Goal: Task Accomplishment & Management: Use online tool/utility

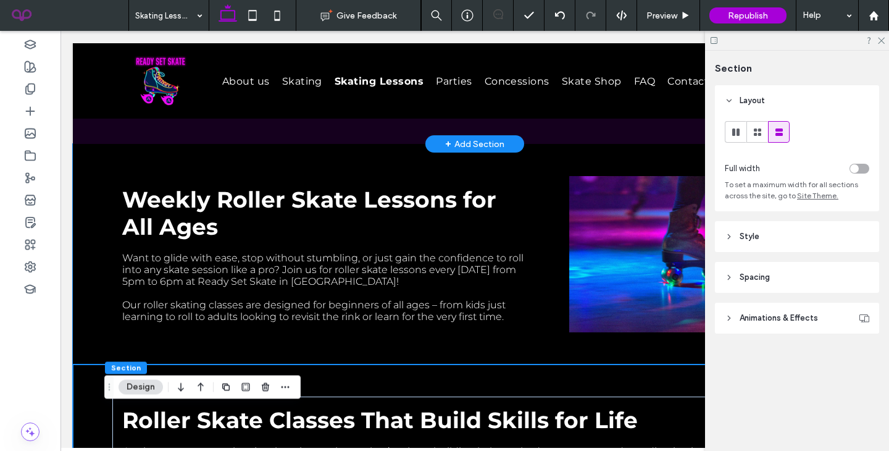
scroll to position [62, 0]
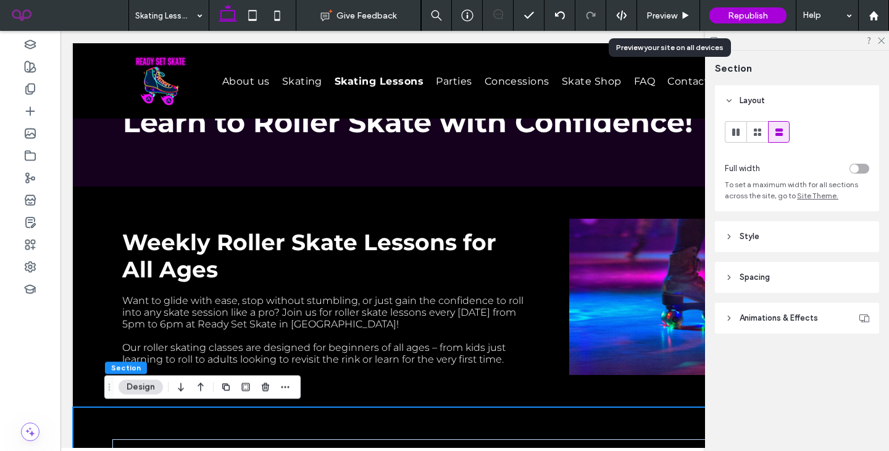
click at [661, 16] on span "Preview" at bounding box center [661, 15] width 31 height 10
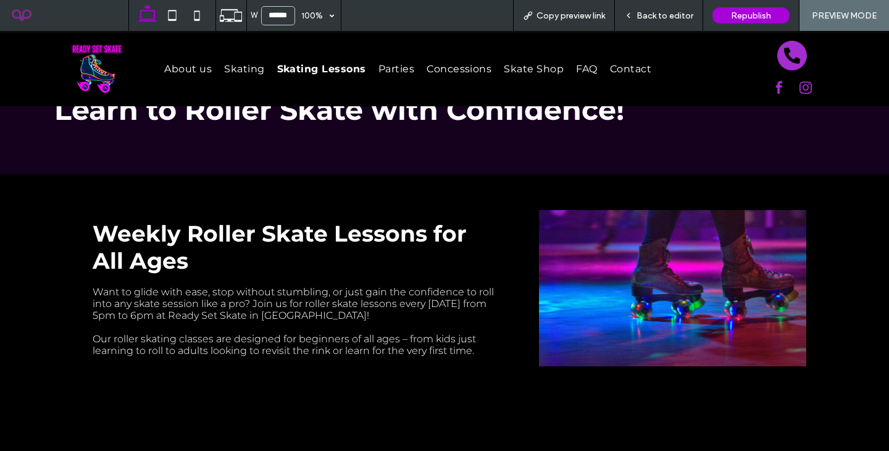
scroll to position [49, 0]
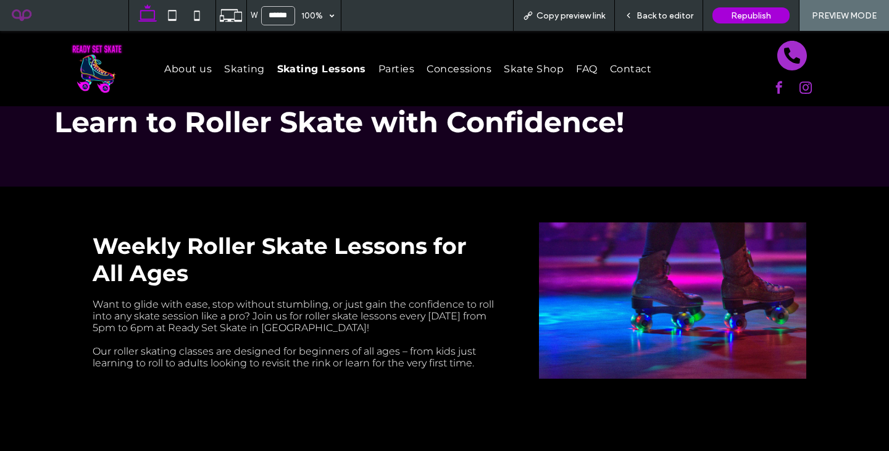
click at [569, 17] on span "Copy preview link" at bounding box center [571, 15] width 69 height 10
click at [685, 12] on span "Back to editor" at bounding box center [665, 15] width 57 height 10
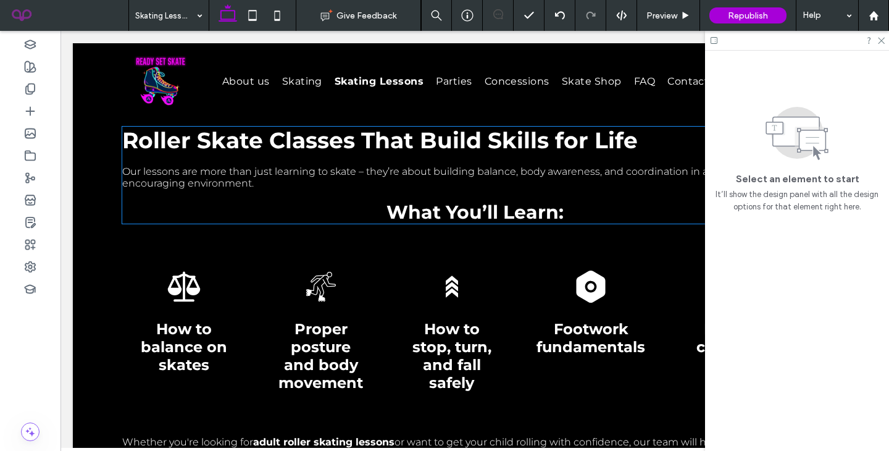
scroll to position [386, 0]
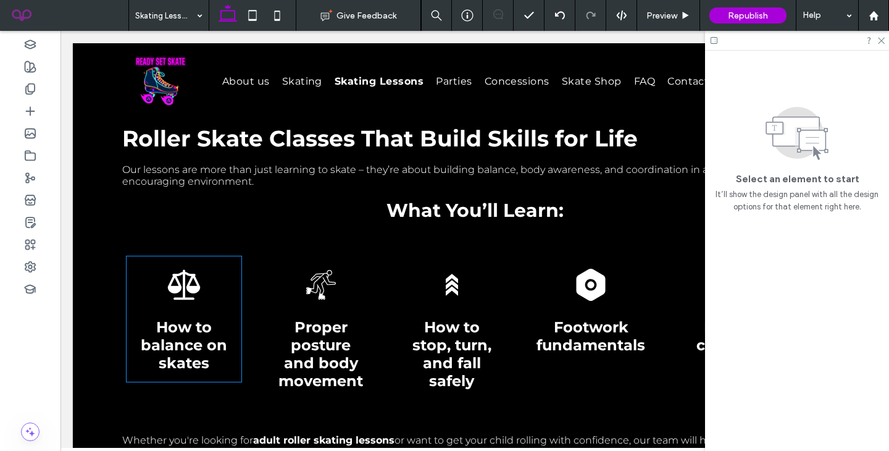
click at [178, 286] on icon at bounding box center [184, 285] width 32 height 30
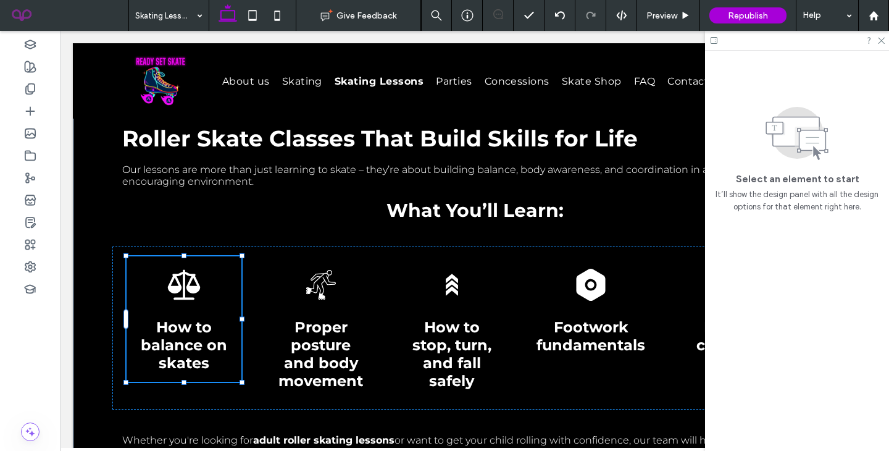
click at [181, 285] on icon at bounding box center [183, 284] width 37 height 37
click at [181, 285] on div at bounding box center [183, 284] width 37 height 37
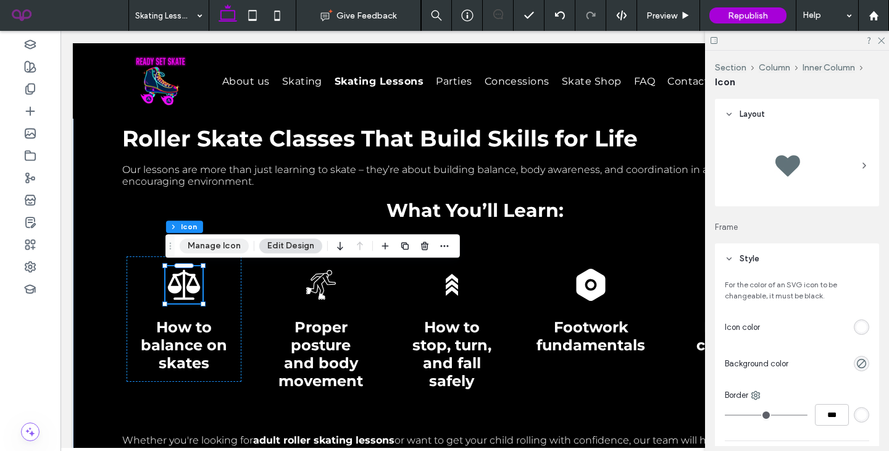
click at [216, 249] on button "Manage Icon" at bounding box center [214, 245] width 69 height 15
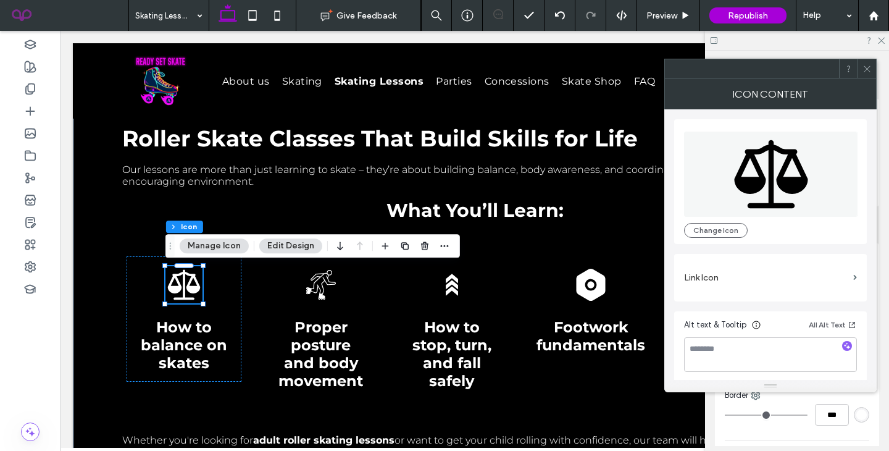
click at [796, 148] on icon at bounding box center [771, 174] width 174 height 85
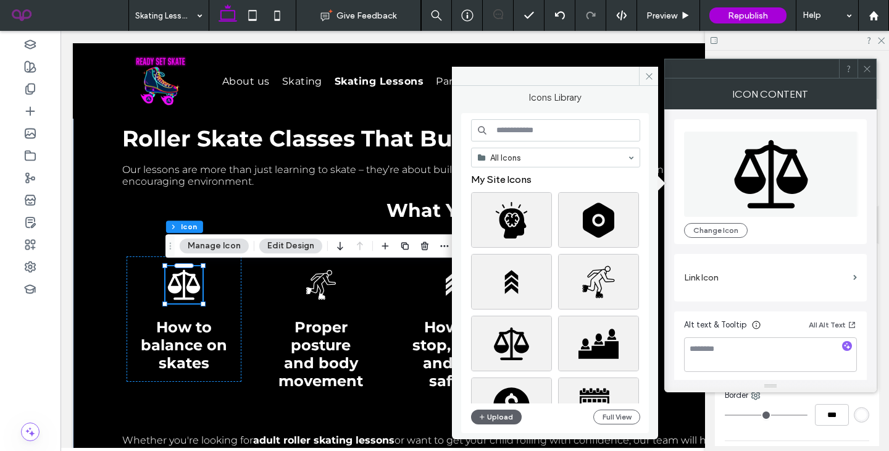
click at [578, 144] on div "All Icons My Site Icons Stock Icons Upload Full View" at bounding box center [555, 273] width 169 height 308
click at [578, 138] on input at bounding box center [555, 130] width 169 height 22
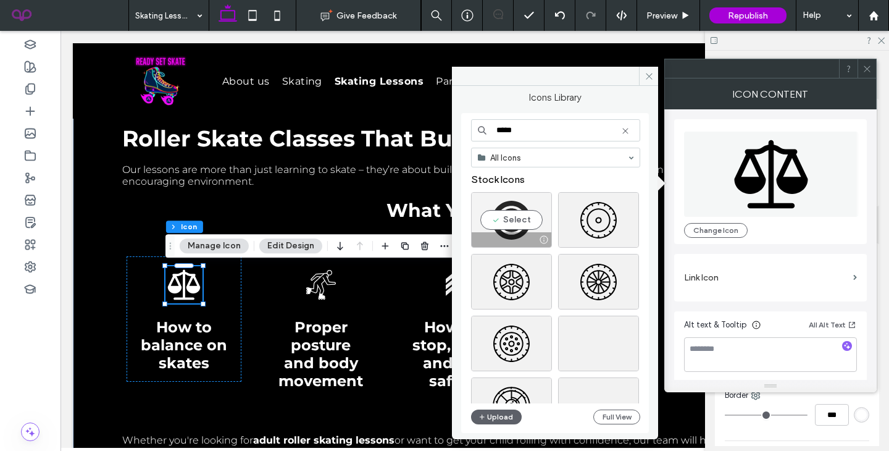
type input "*****"
click at [517, 222] on div "Select" at bounding box center [511, 220] width 81 height 56
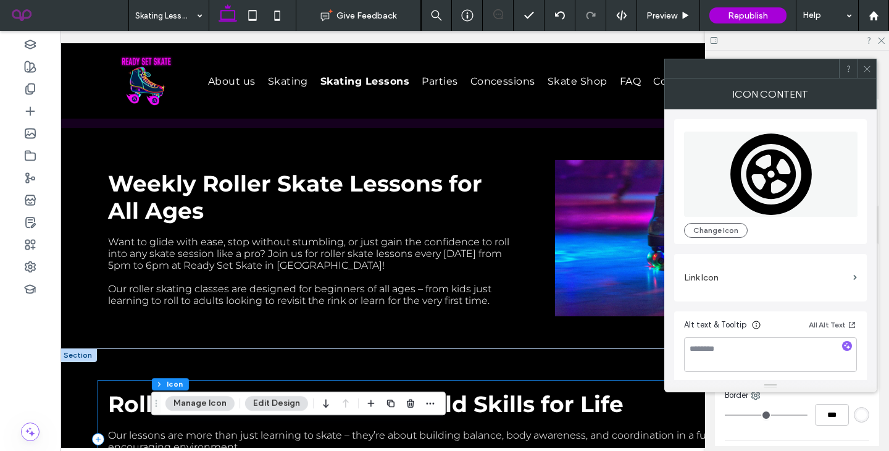
scroll to position [123, 0]
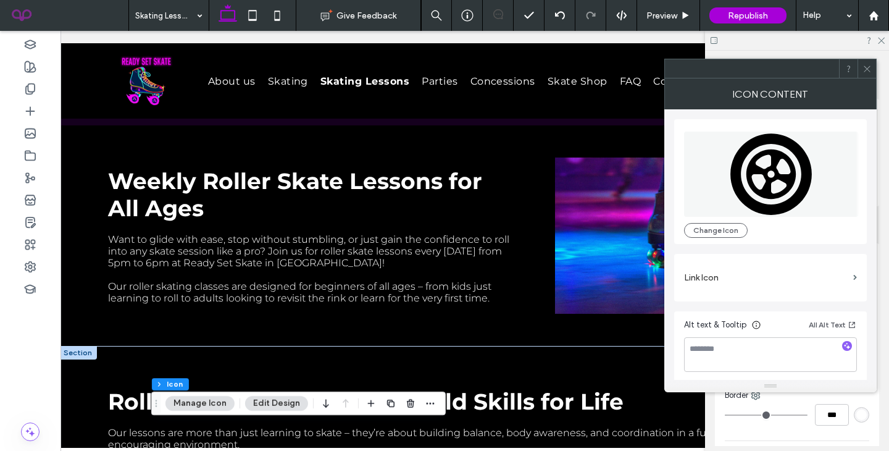
click at [865, 75] on span at bounding box center [867, 68] width 9 height 19
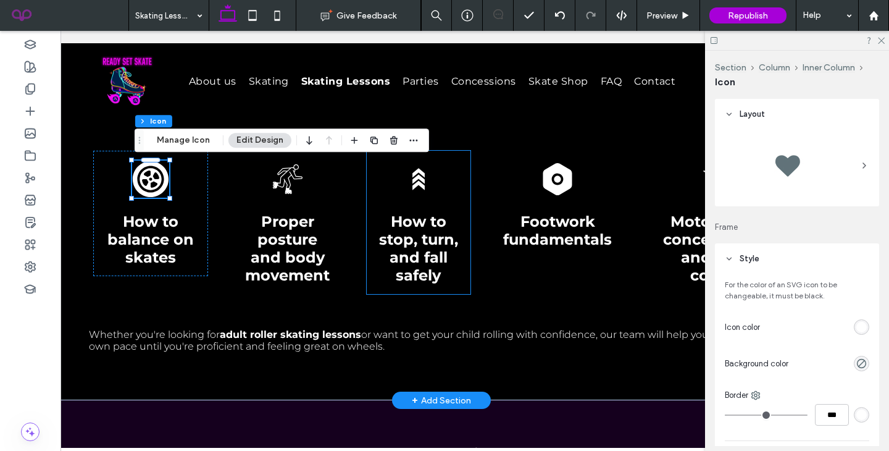
scroll to position [0, 30]
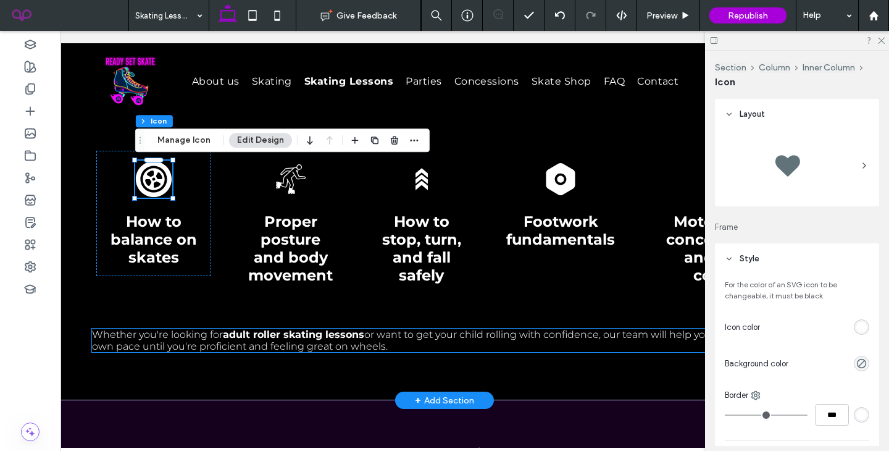
click at [285, 335] on strong "adult roller skating lessons" at bounding box center [293, 334] width 141 height 12
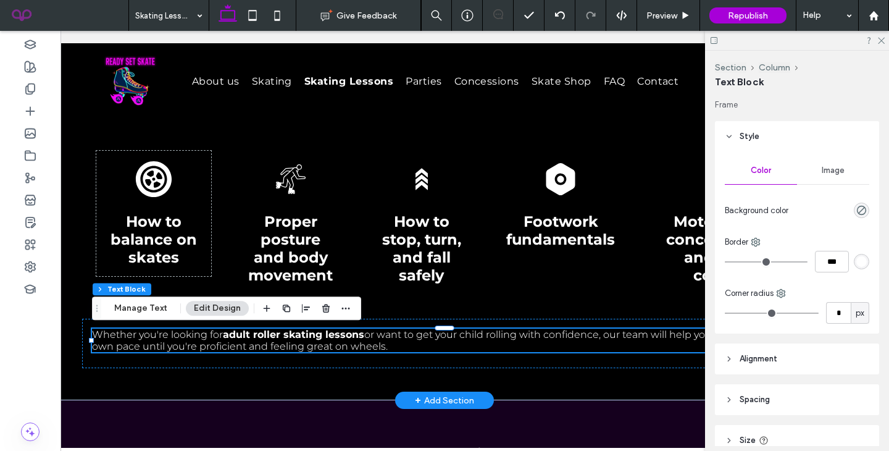
click at [285, 335] on strong "adult roller skating lessons" at bounding box center [293, 334] width 141 height 12
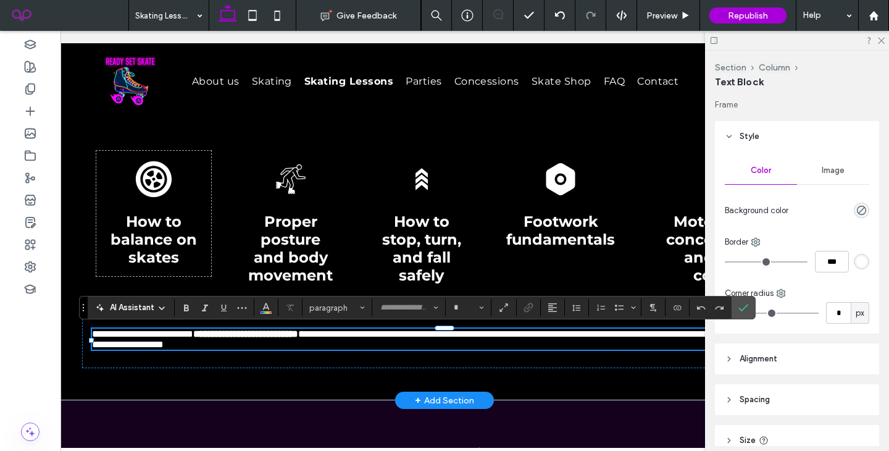
type input "**********"
type input "**"
click at [285, 335] on strong "**********" at bounding box center [245, 333] width 105 height 9
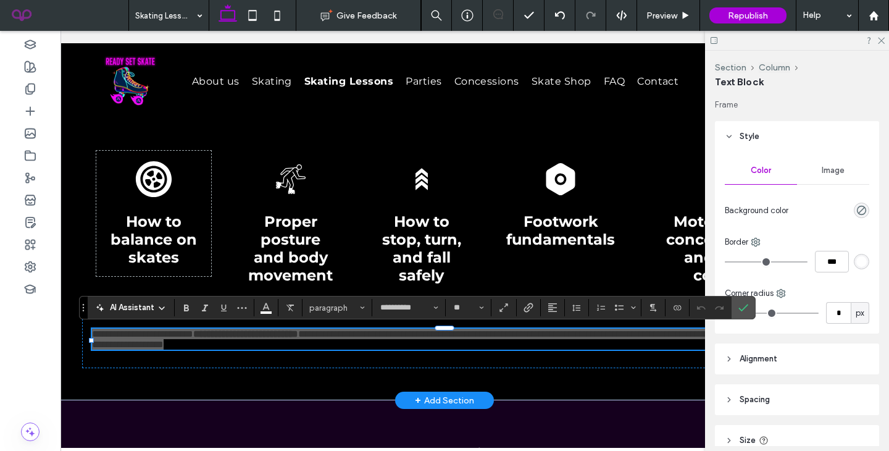
click at [349, 296] on div "**********" at bounding box center [417, 307] width 677 height 23
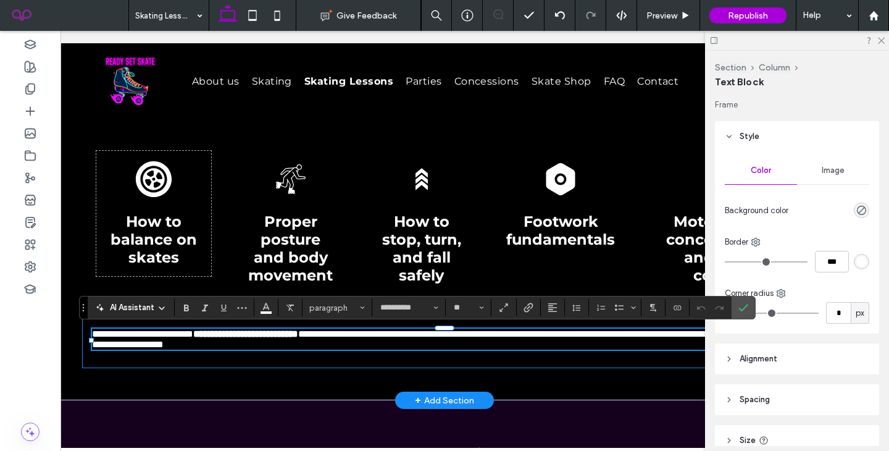
click at [337, 320] on div "**********" at bounding box center [444, 343] width 725 height 49
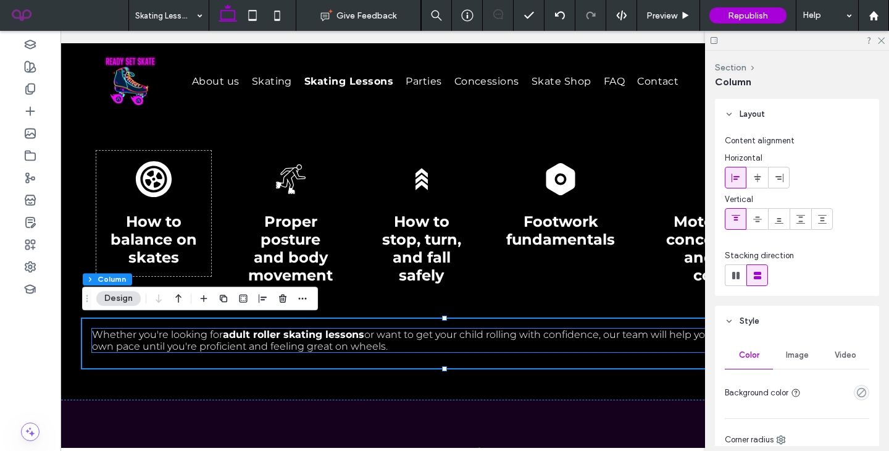
click at [335, 333] on strong "adult roller skating lessons" at bounding box center [293, 334] width 141 height 12
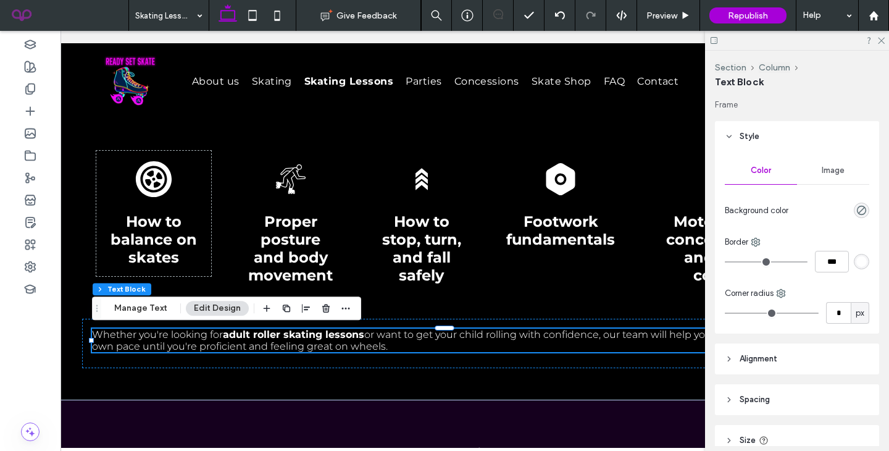
click at [335, 333] on strong "adult roller skating lessons" at bounding box center [293, 334] width 141 height 12
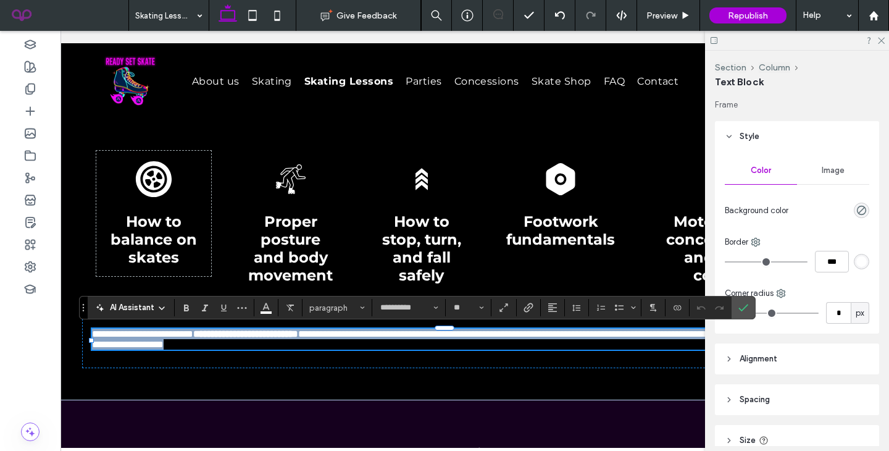
click at [349, 317] on div "**********" at bounding box center [417, 307] width 677 height 23
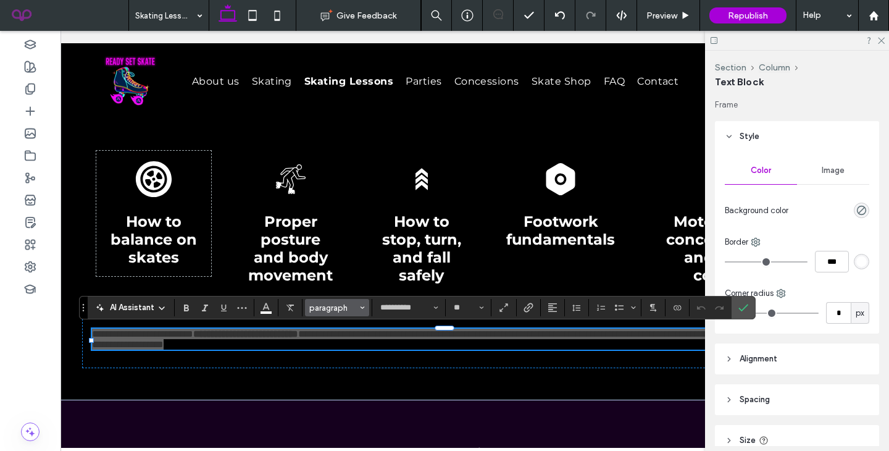
click at [346, 314] on button "paragraph" at bounding box center [337, 307] width 64 height 17
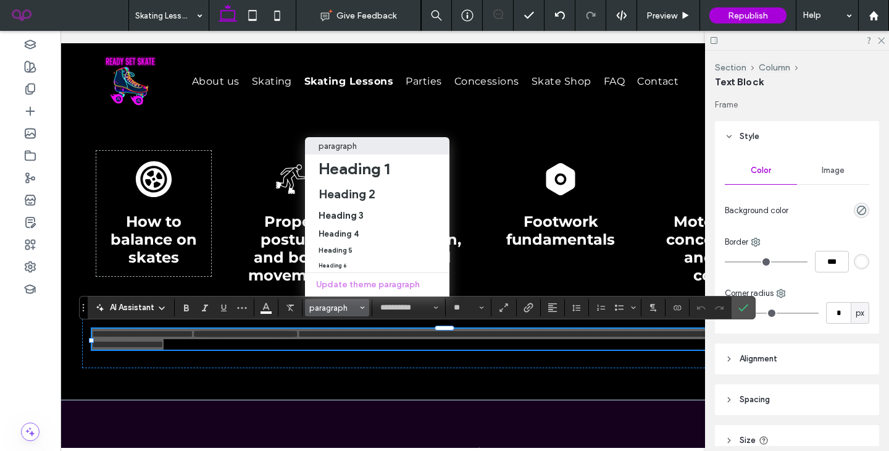
click at [345, 149] on p "paragraph" at bounding box center [338, 145] width 38 height 9
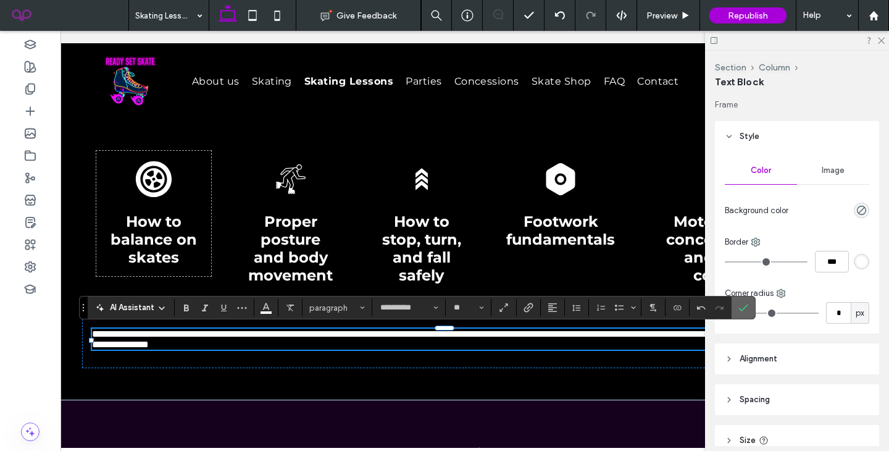
click at [749, 309] on label "Confirm" at bounding box center [743, 307] width 19 height 22
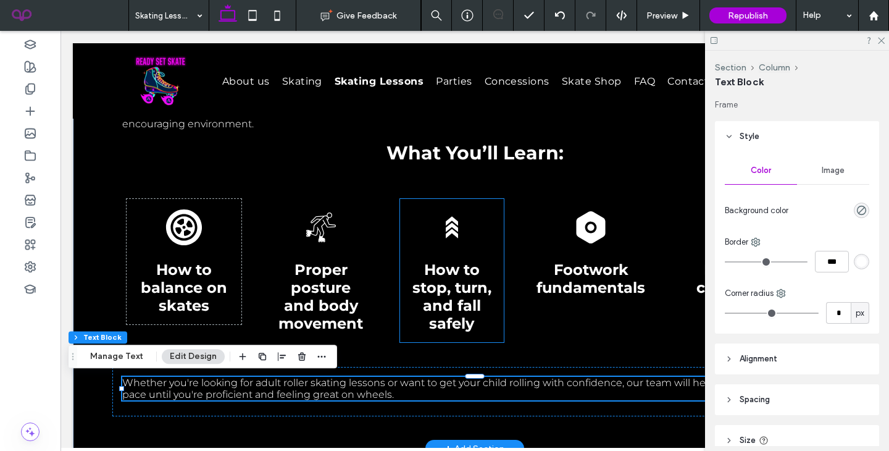
scroll to position [0, 184]
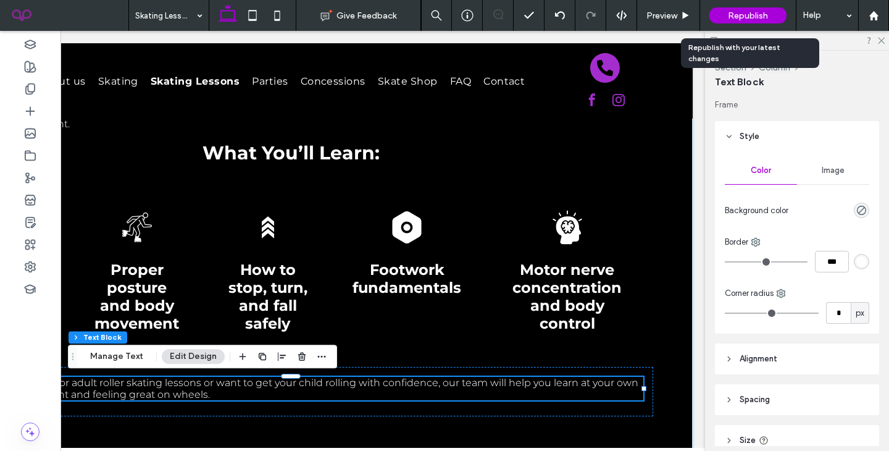
click at [748, 20] on span "Republish" at bounding box center [748, 15] width 40 height 10
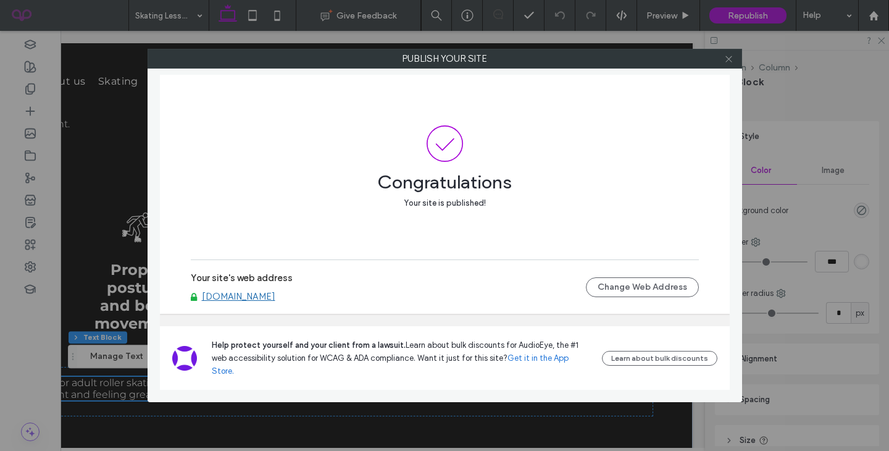
click at [725, 65] on span at bounding box center [728, 58] width 9 height 19
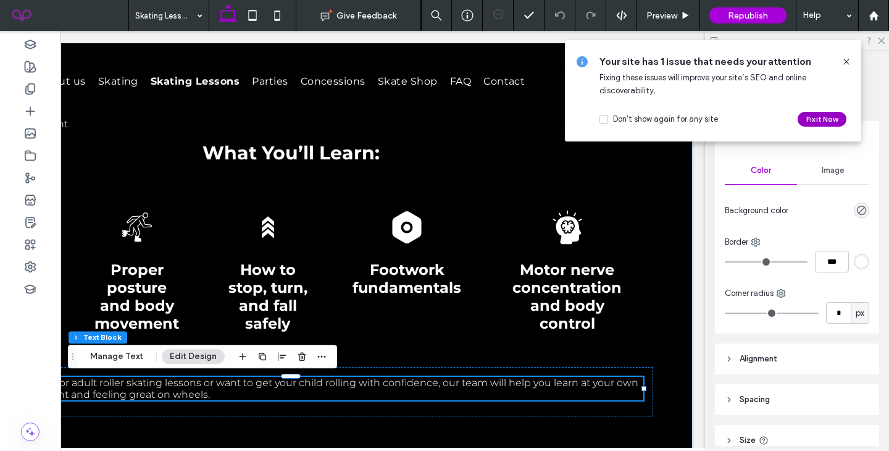
click at [806, 112] on button "Fix it Now" at bounding box center [822, 119] width 49 height 15
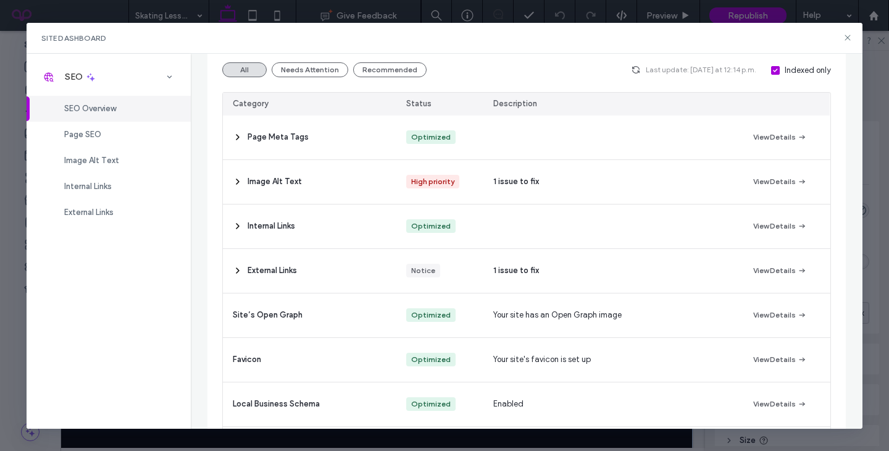
scroll to position [136, 0]
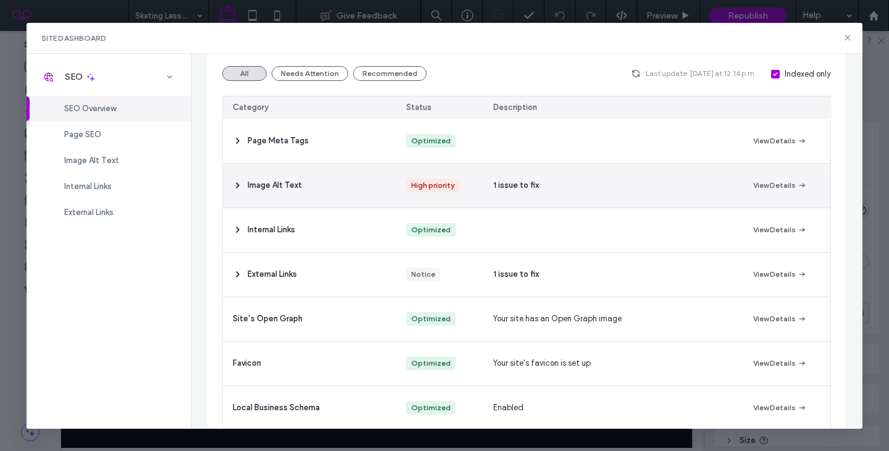
click at [328, 186] on div "Image Alt Text" at bounding box center [309, 186] width 173 height 44
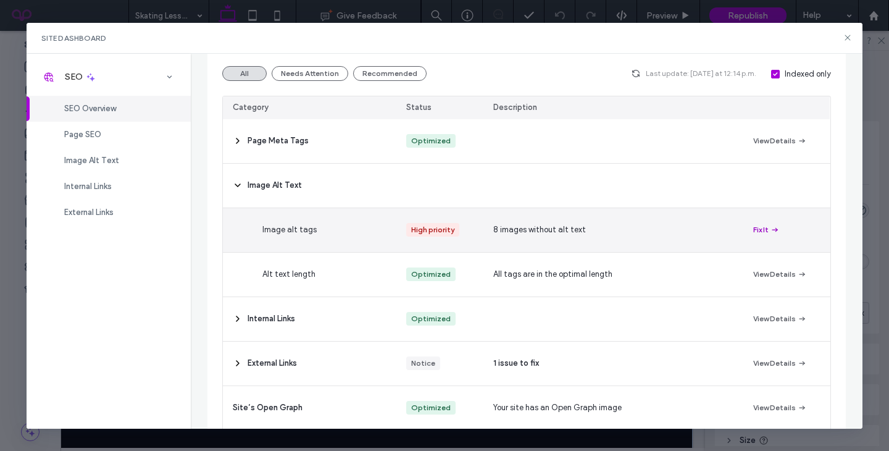
click at [768, 225] on button "Fix It" at bounding box center [766, 229] width 27 height 15
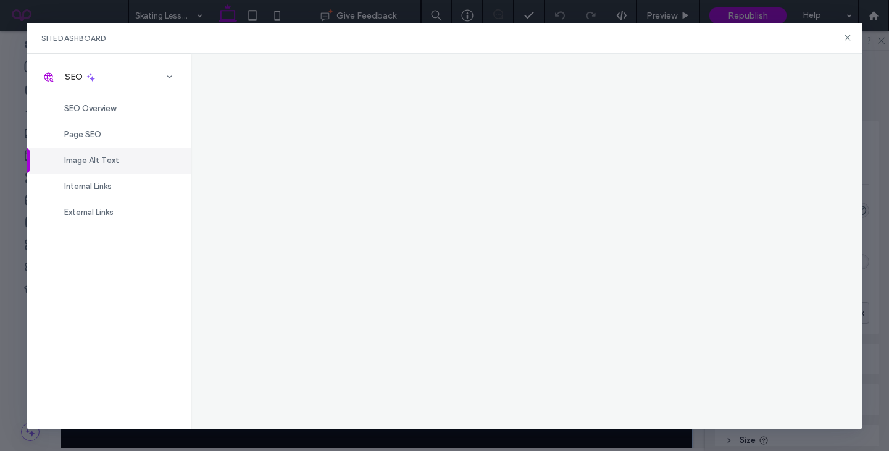
scroll to position [0, 0]
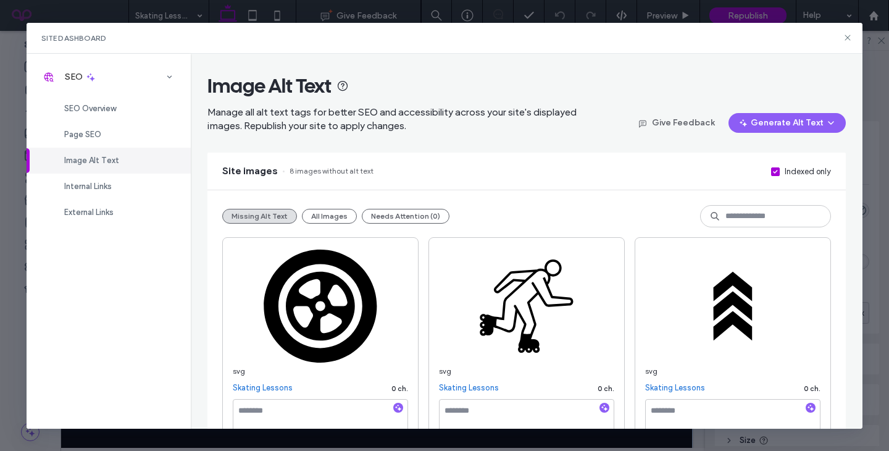
click at [790, 127] on button "Generate Alt Text" at bounding box center [787, 123] width 117 height 20
click at [742, 156] on span "Generate Missing Alt Text Only" at bounding box center [775, 155] width 113 height 12
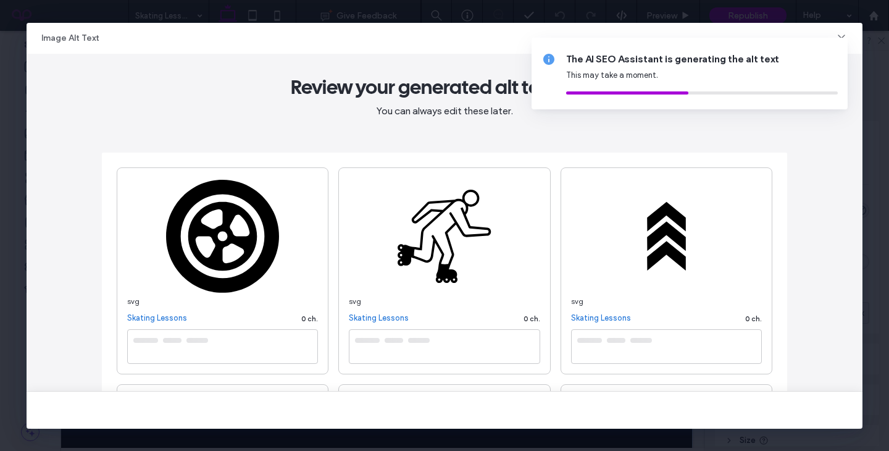
type textarea "**********"
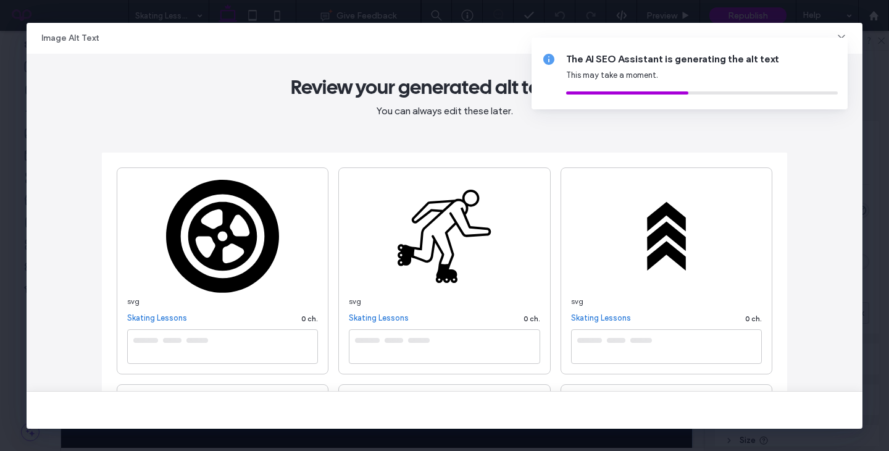
type textarea "**********"
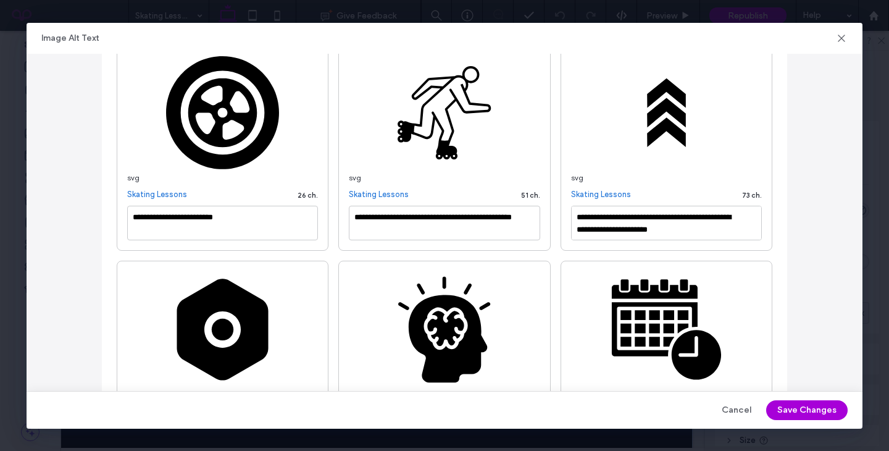
scroll to position [446, 0]
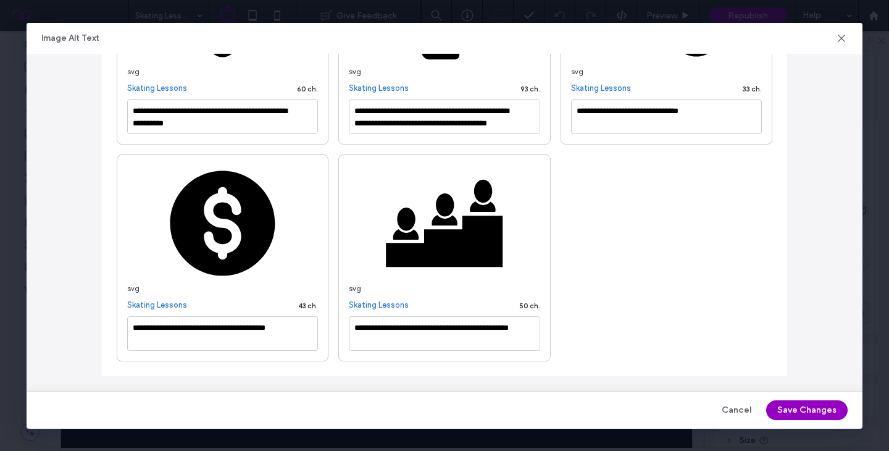
click at [805, 410] on button "Save Changes" at bounding box center [806, 410] width 81 height 20
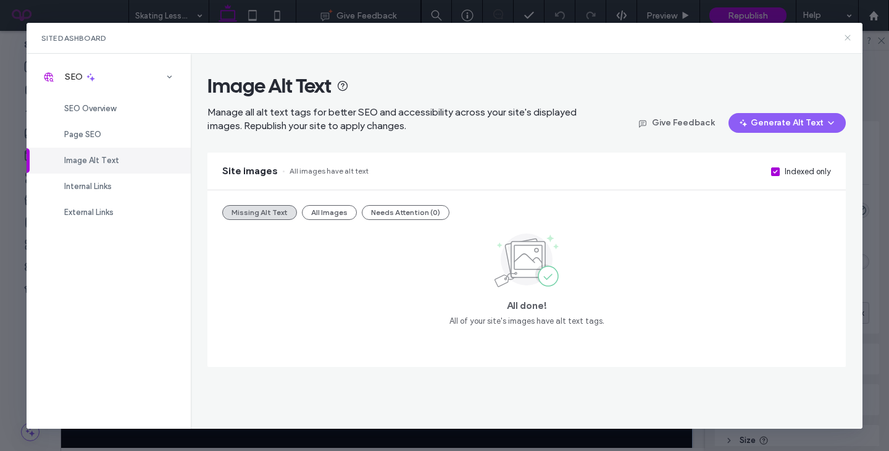
click at [848, 37] on icon at bounding box center [848, 38] width 10 height 10
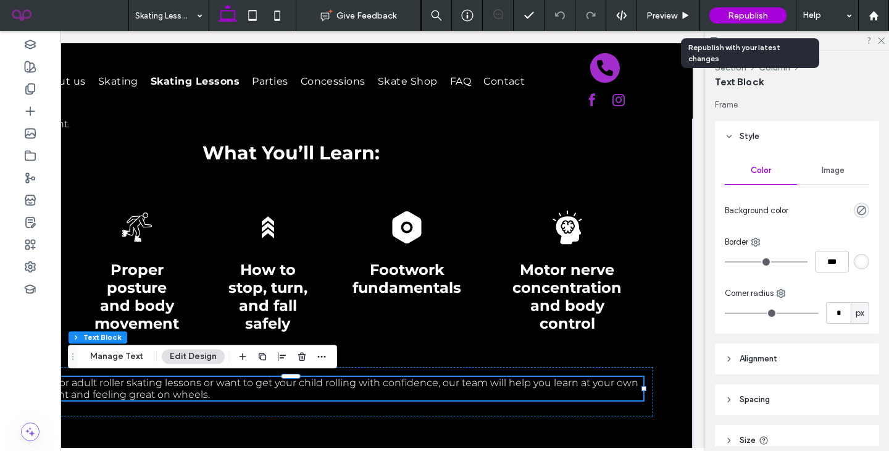
click at [765, 14] on span "Republish" at bounding box center [748, 15] width 40 height 10
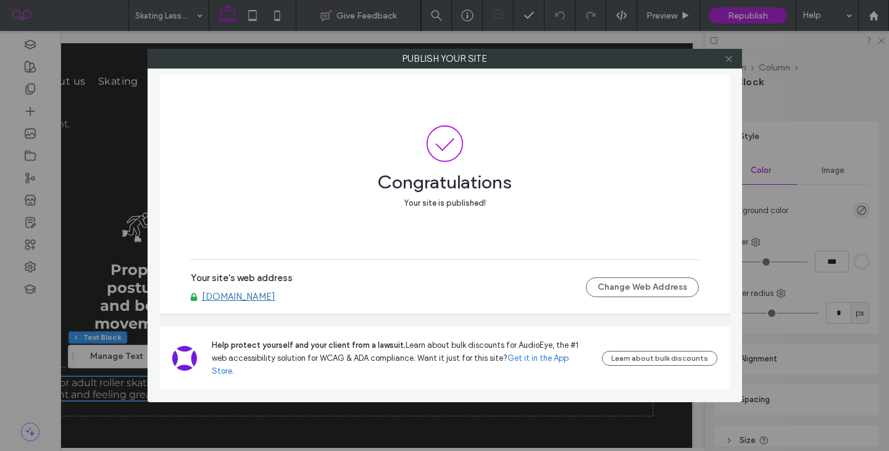
click at [725, 66] on span at bounding box center [728, 58] width 9 height 19
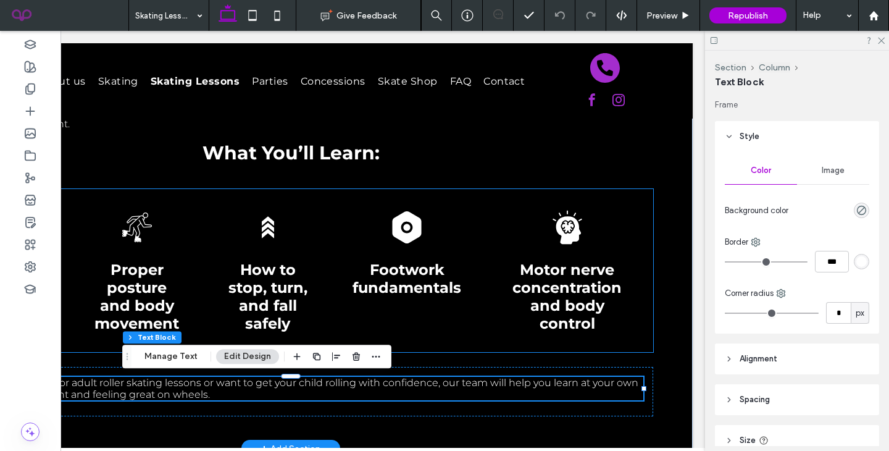
scroll to position [0, 0]
